Goal: Find specific page/section: Find specific page/section

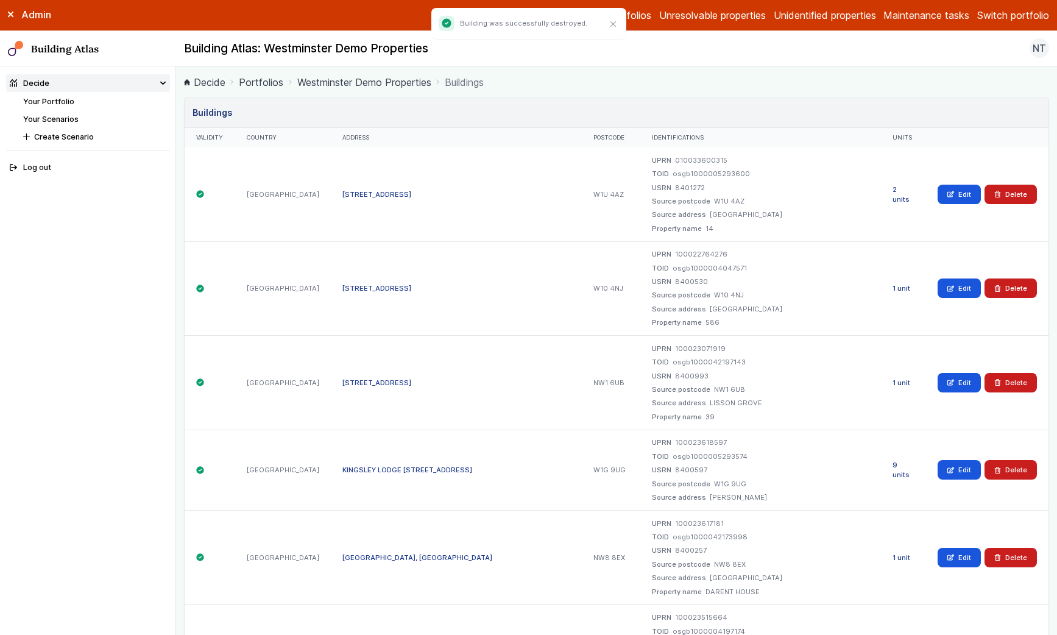
scroll to position [2502, 0]
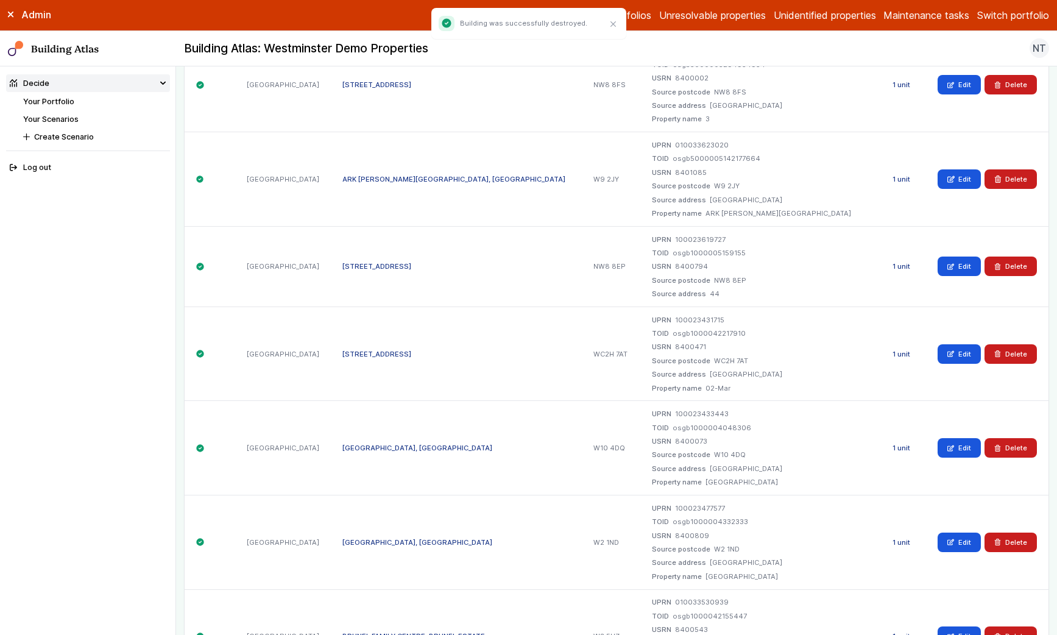
click at [72, 100] on link "Your Portfolio" at bounding box center [48, 101] width 51 height 9
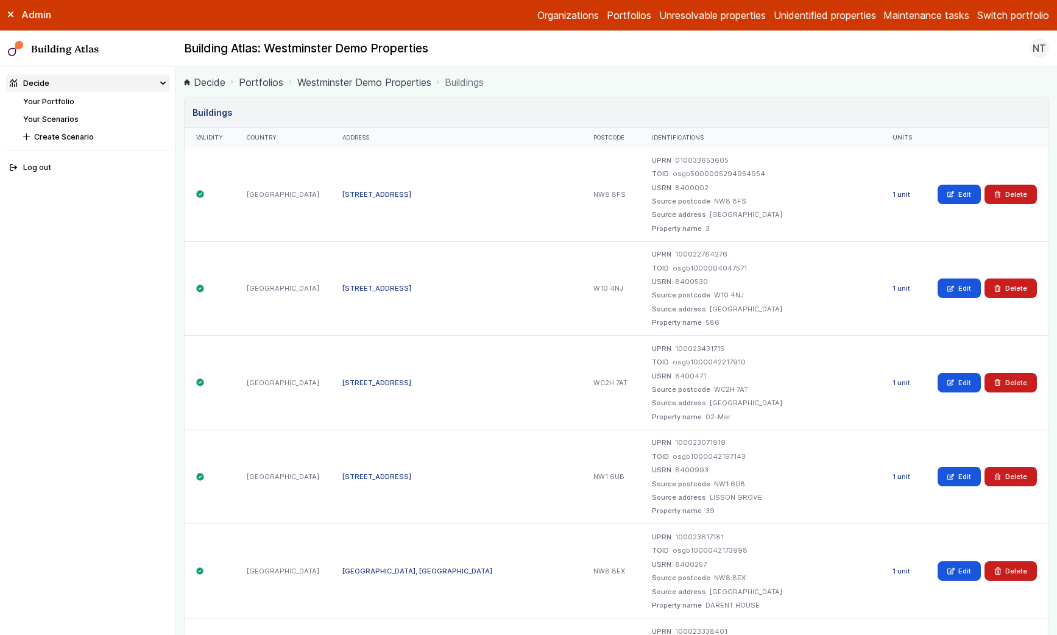
click at [62, 100] on link "Your Portfolio" at bounding box center [48, 101] width 51 height 9
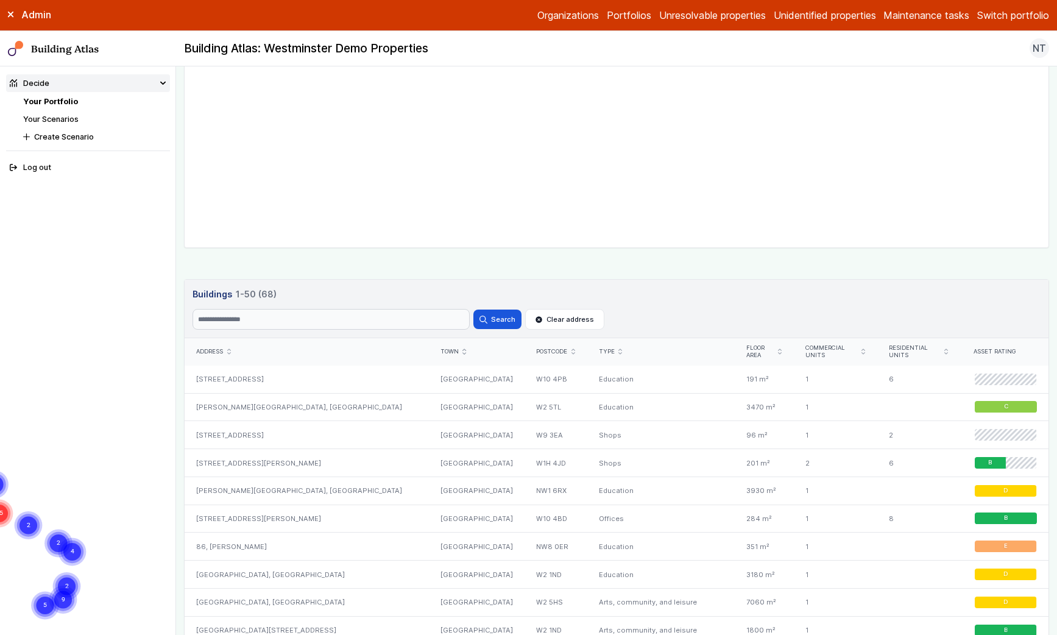
scroll to position [389, 0]
